Goal: Check status: Check status

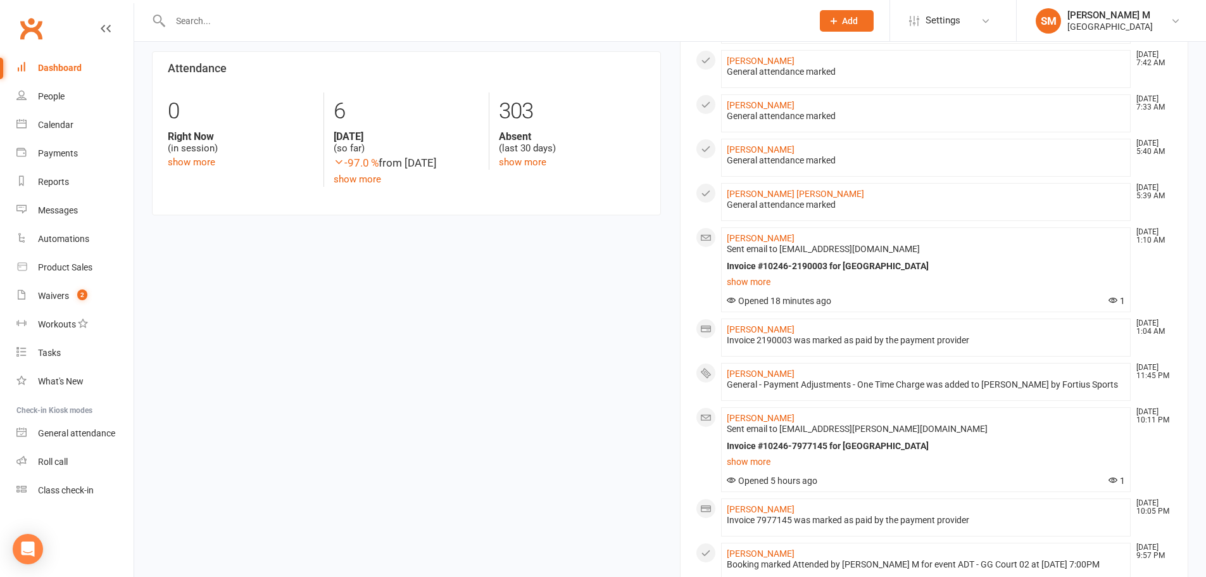
scroll to position [633, 0]
click at [756, 274] on link "show more" at bounding box center [926, 279] width 399 height 18
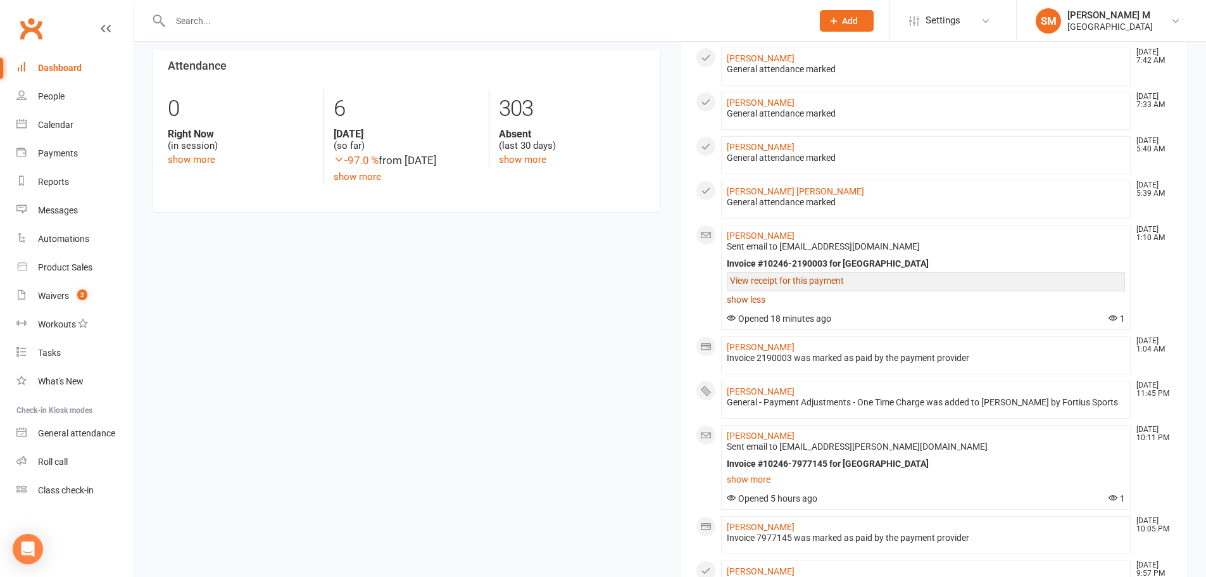
click at [756, 275] on link "View receipt for this payment" at bounding box center [787, 280] width 114 height 10
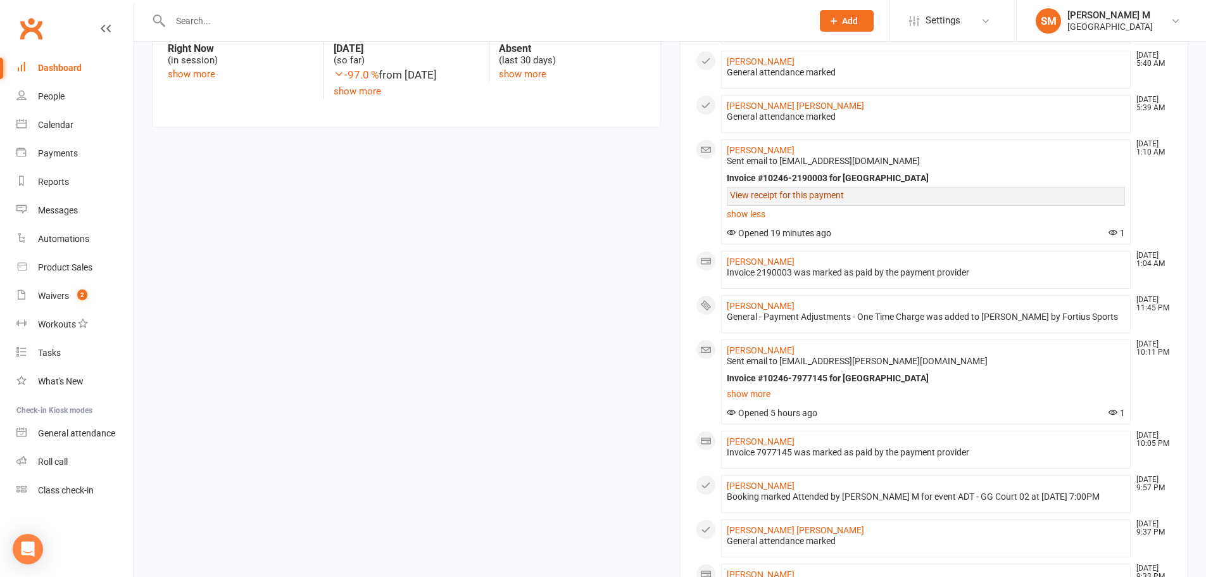
scroll to position [697, 0]
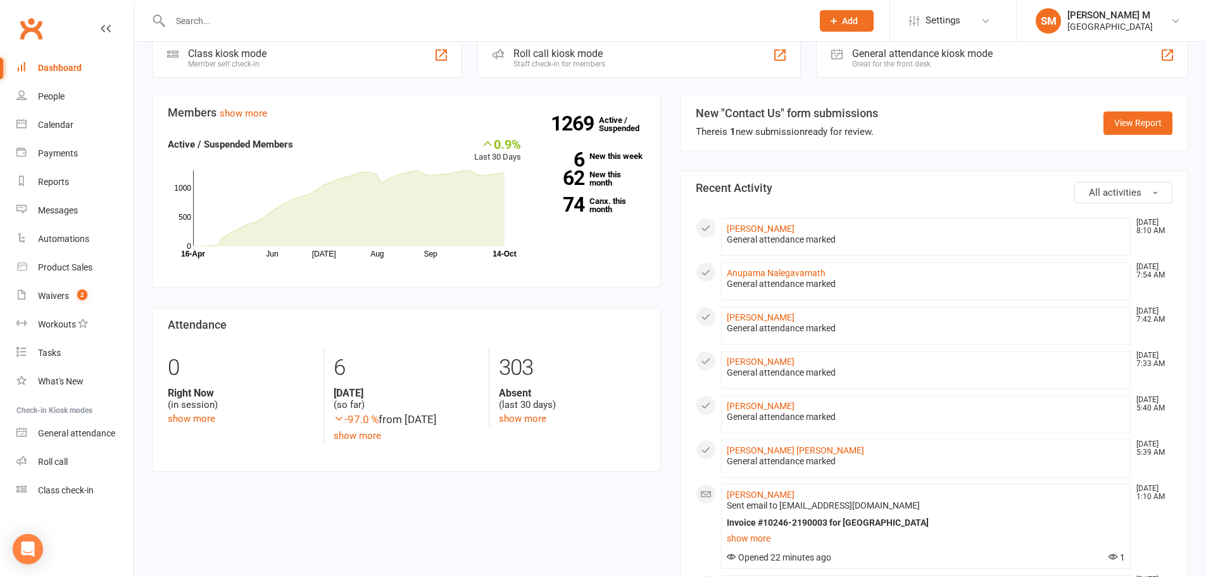
scroll to position [526, 0]
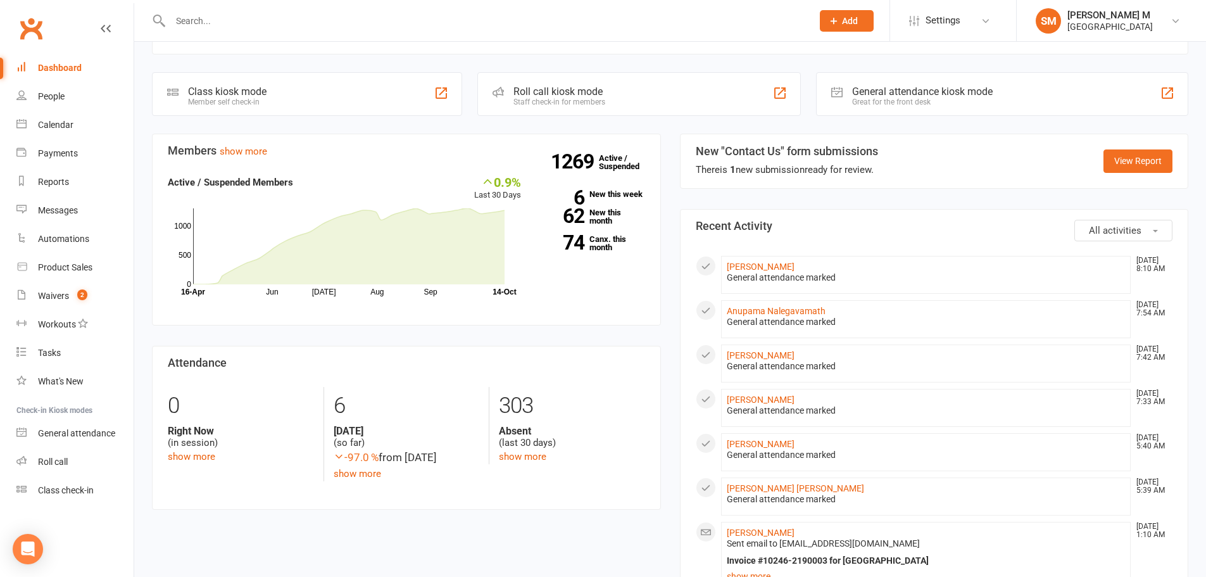
scroll to position [321, 0]
